Goal: Information Seeking & Learning: Learn about a topic

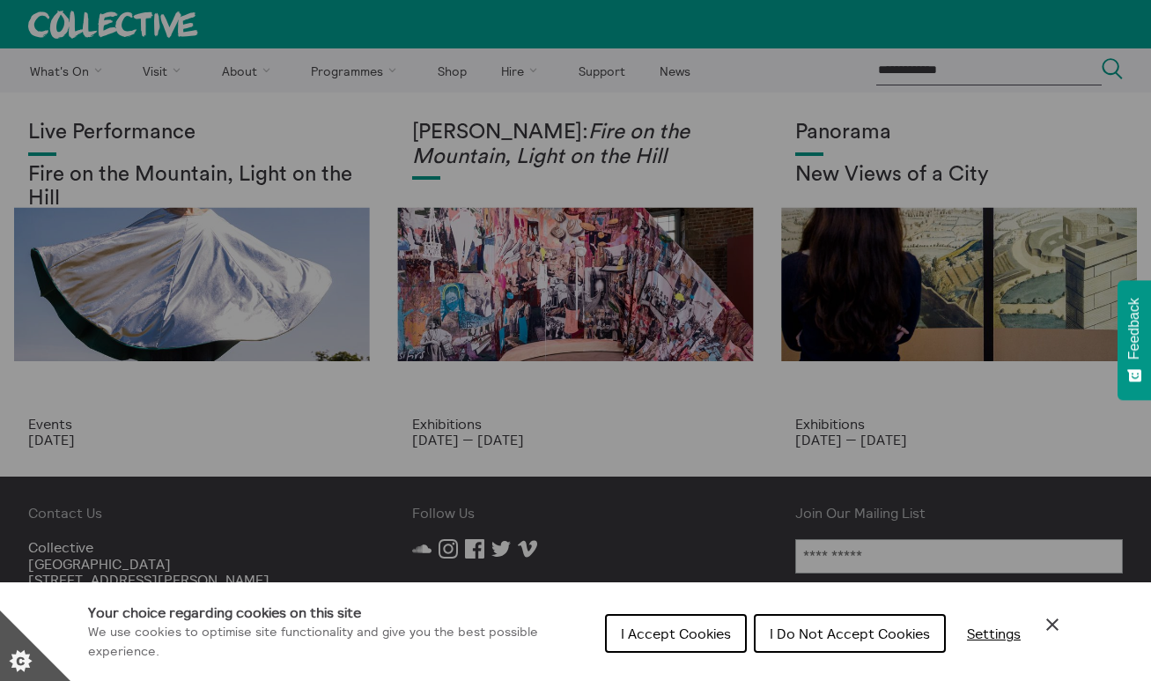
click at [502, 309] on div "Cookie preferences" at bounding box center [575, 340] width 1151 height 681
drag, startPoint x: 701, startPoint y: 627, endPoint x: 690, endPoint y: 599, distance: 30.4
click at [700, 627] on span "I Accept Cookies" at bounding box center [676, 634] width 110 height 18
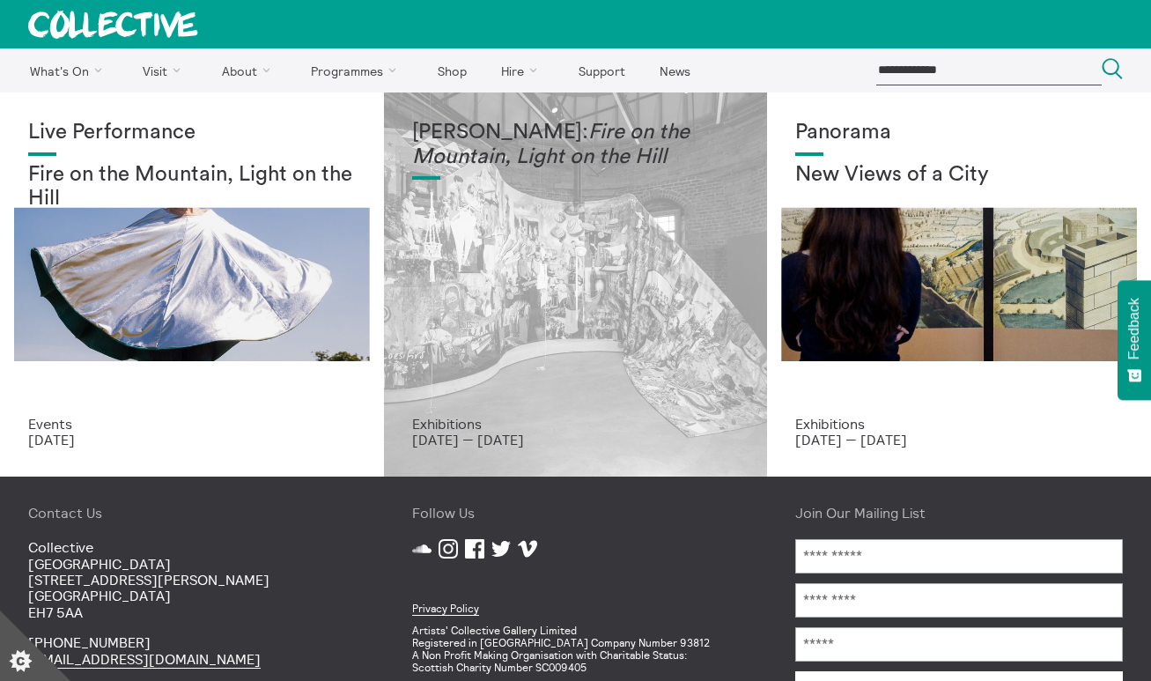
click at [617, 316] on div "Mercedes Azpilicueta: Fire on the Mountain, Light on the Hill" at bounding box center [576, 268] width 328 height 295
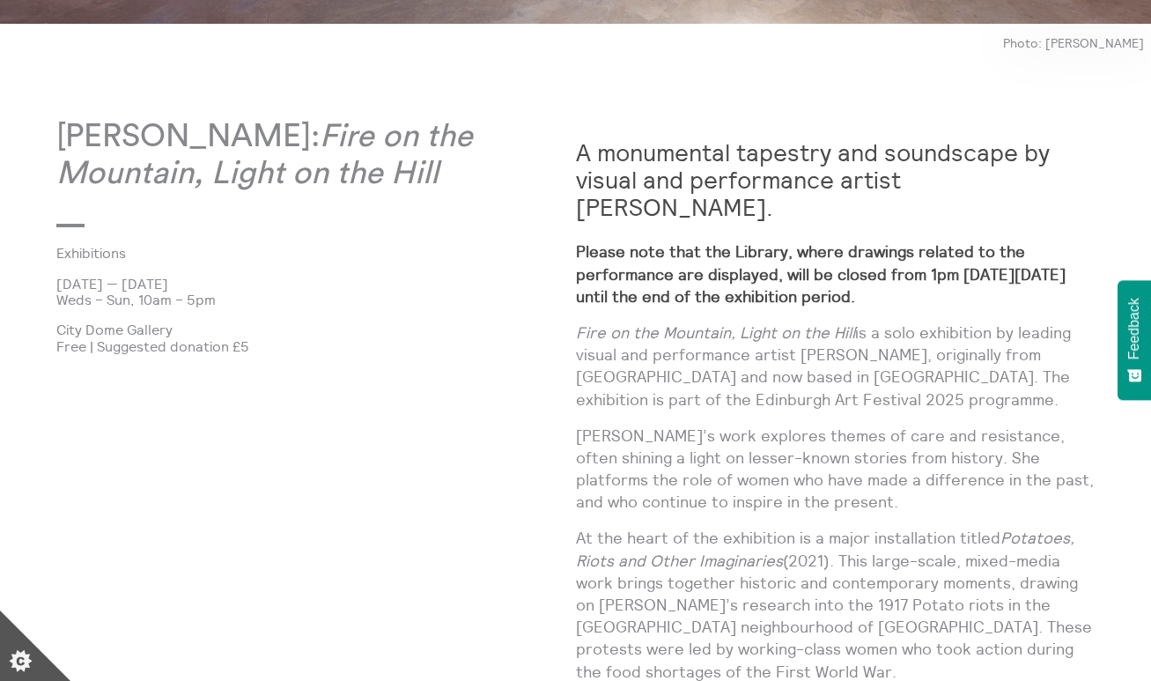
scroll to position [837, 0]
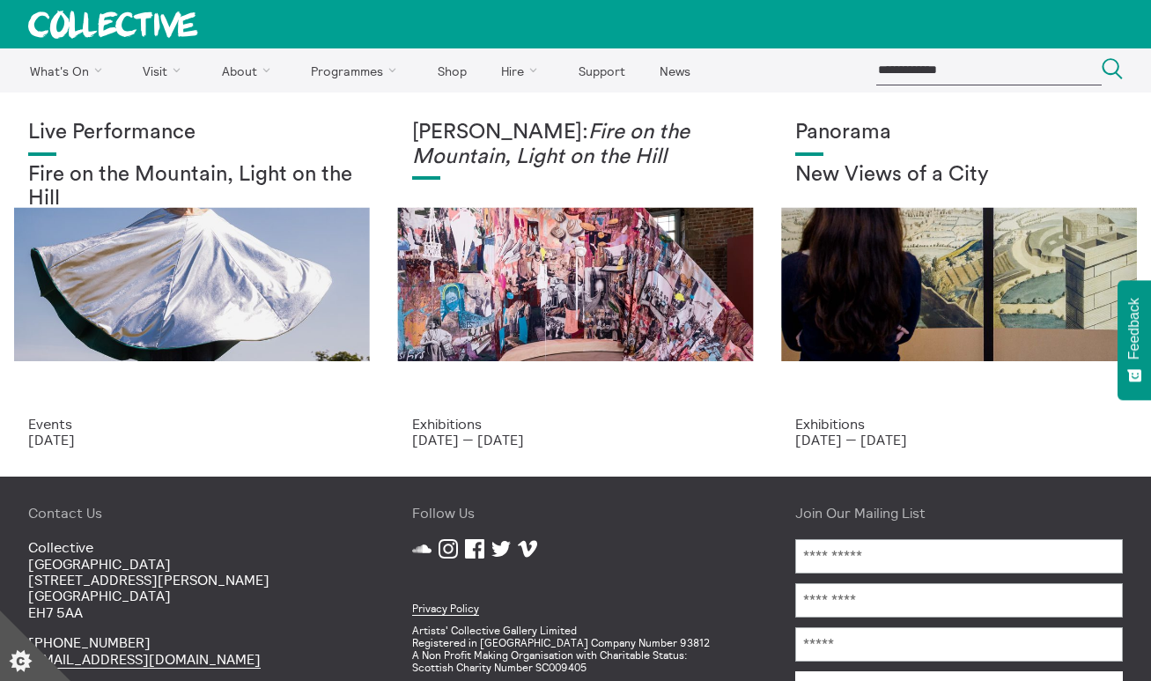
click at [346, 311] on div "Live Performance Fire on the Mountain, Light on the Hill" at bounding box center [192, 268] width 328 height 295
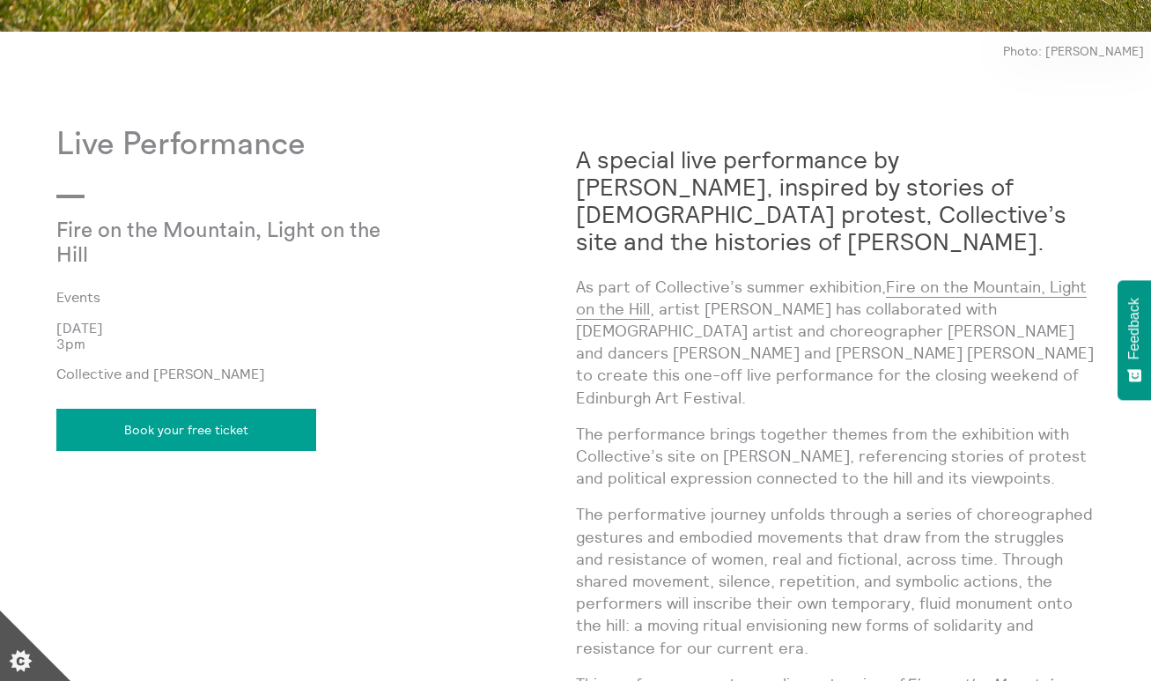
scroll to position [1282, 0]
